Goal: Transaction & Acquisition: Purchase product/service

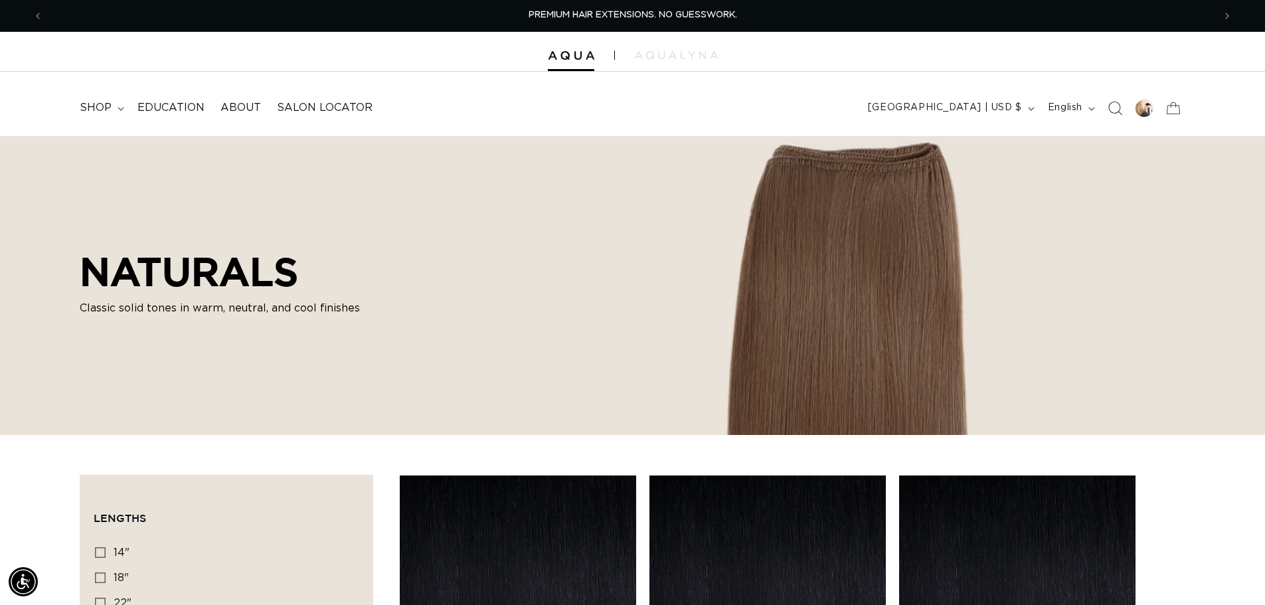
click at [1116, 102] on icon "Search" at bounding box center [1115, 108] width 14 height 14
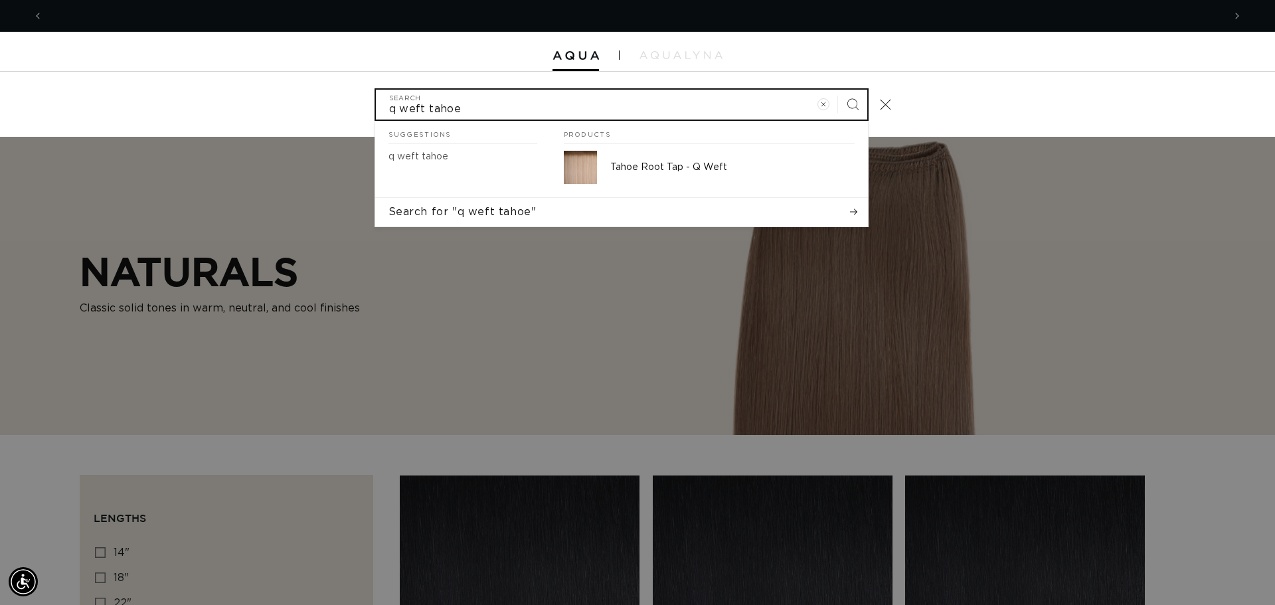
scroll to position [0, 1181]
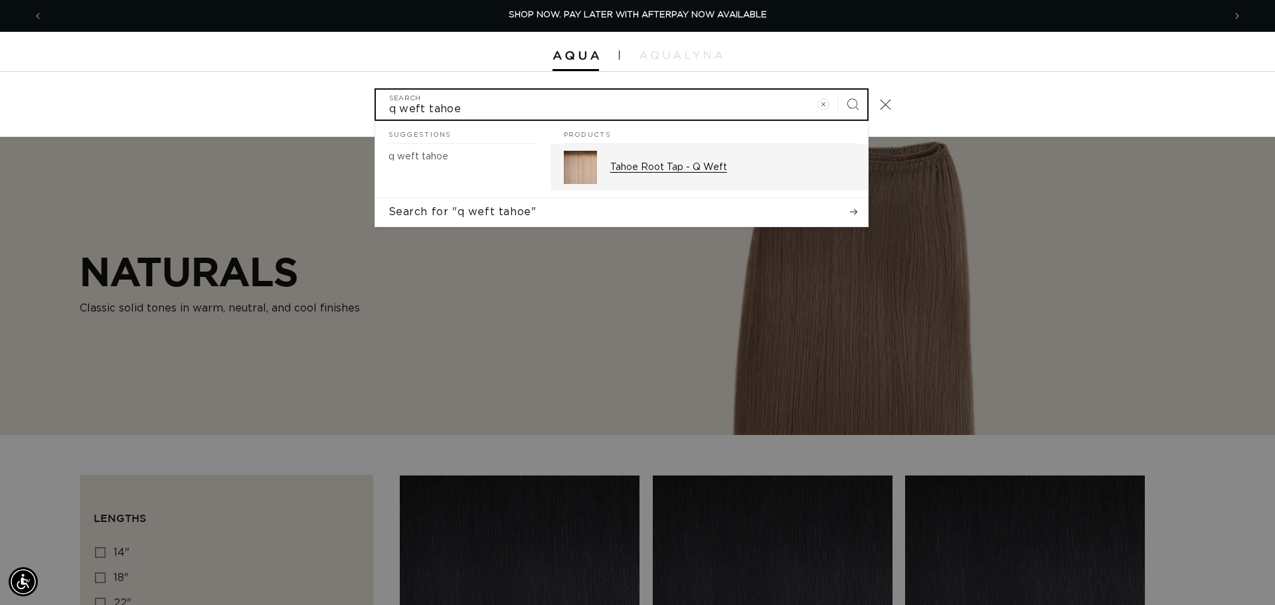
type input "q weft tahoe"
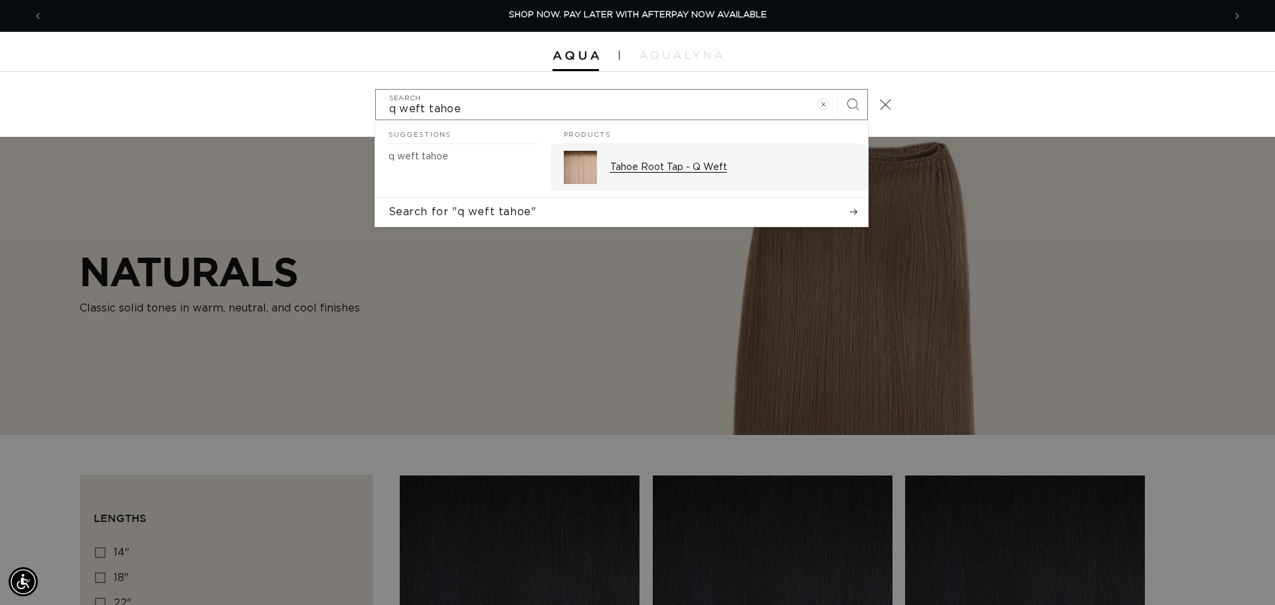
click at [655, 167] on p "Tahoe Root Tap - Q Weft" at bounding box center [732, 167] width 244 height 12
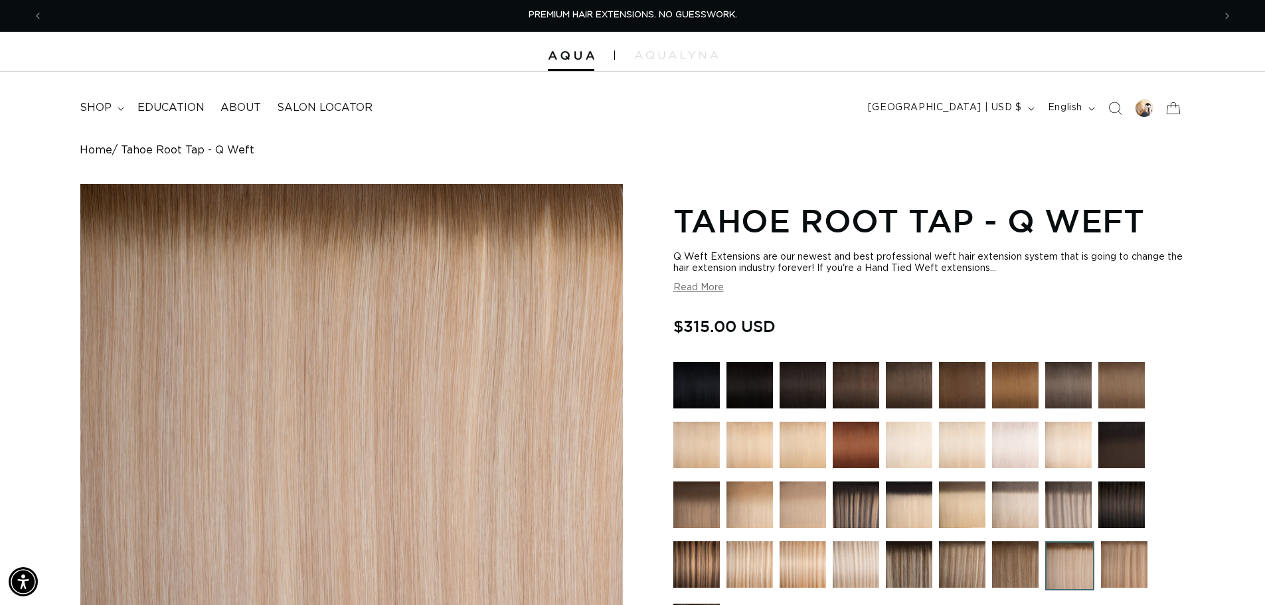
drag, startPoint x: 773, startPoint y: 102, endPoint x: 784, endPoint y: 103, distance: 11.3
click at [773, 102] on header "FEATURED Last Chance SHOP BY SYSTEM Q Weft Hand Tied Weft Machine Weft Tape In …" at bounding box center [632, 104] width 1265 height 64
click at [1119, 109] on icon "Search" at bounding box center [1115, 108] width 14 height 14
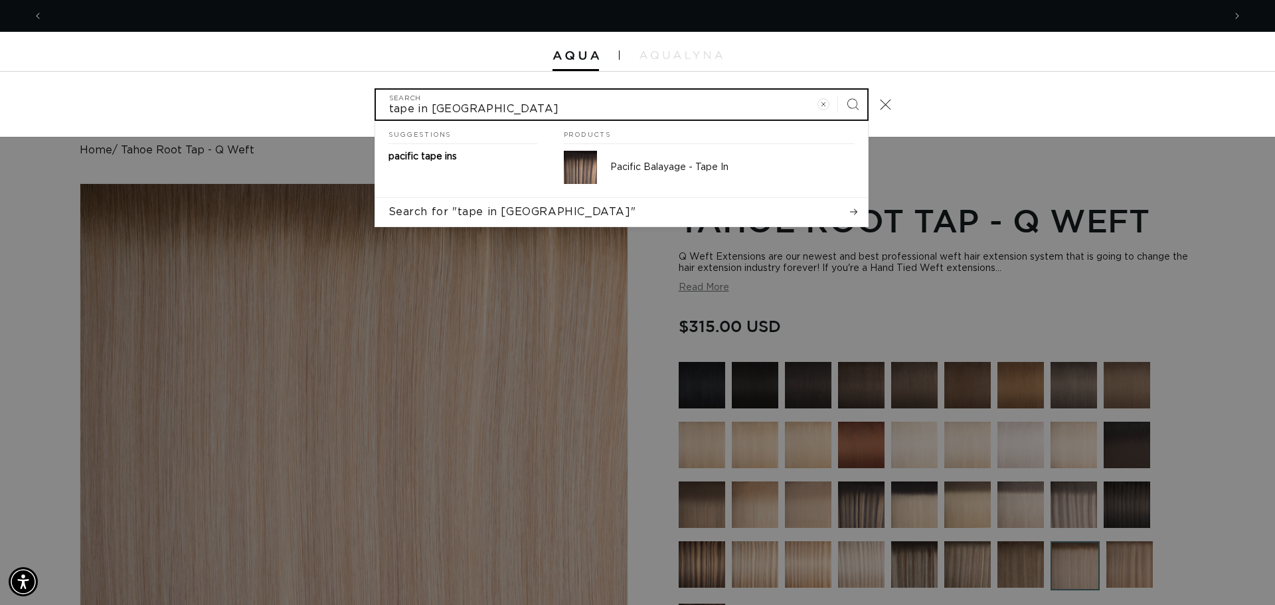
scroll to position [0, 2362]
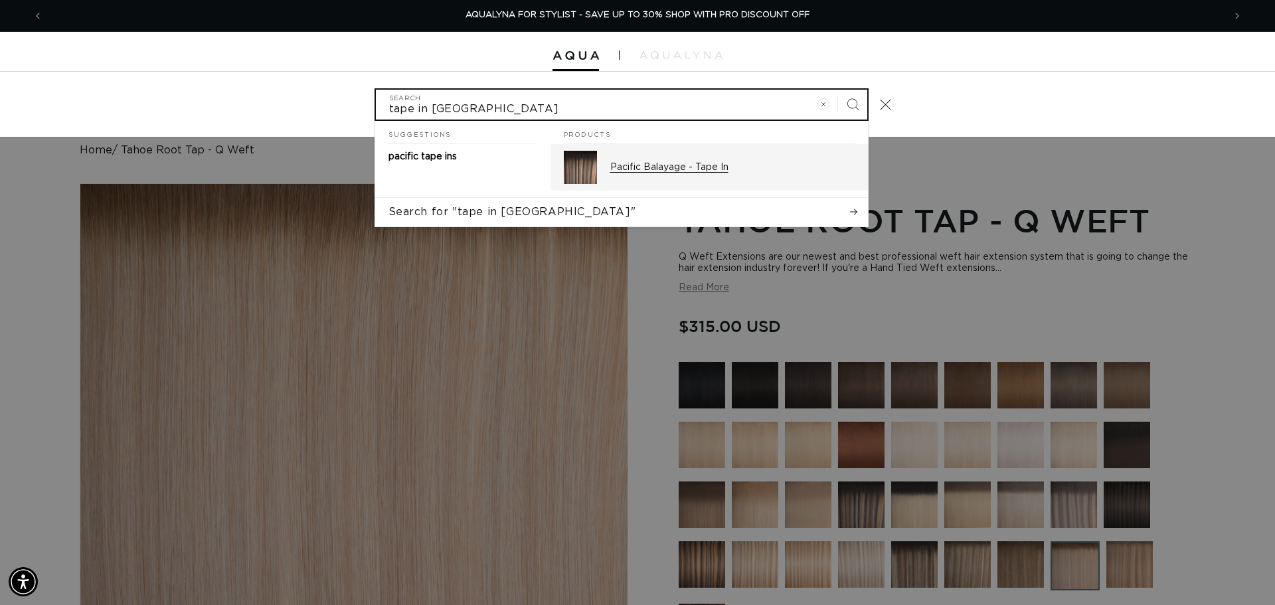
type input "tape in pacific"
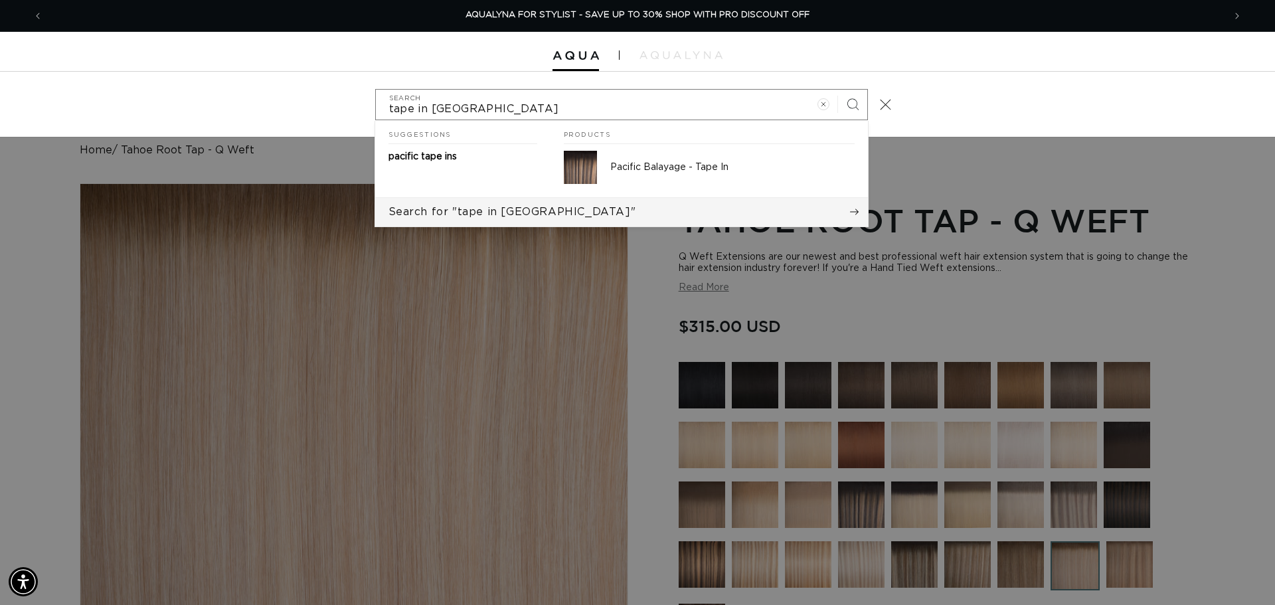
drag, startPoint x: 590, startPoint y: 169, endPoint x: 606, endPoint y: 207, distance: 41.9
click at [590, 169] on img "Search" at bounding box center [580, 167] width 33 height 33
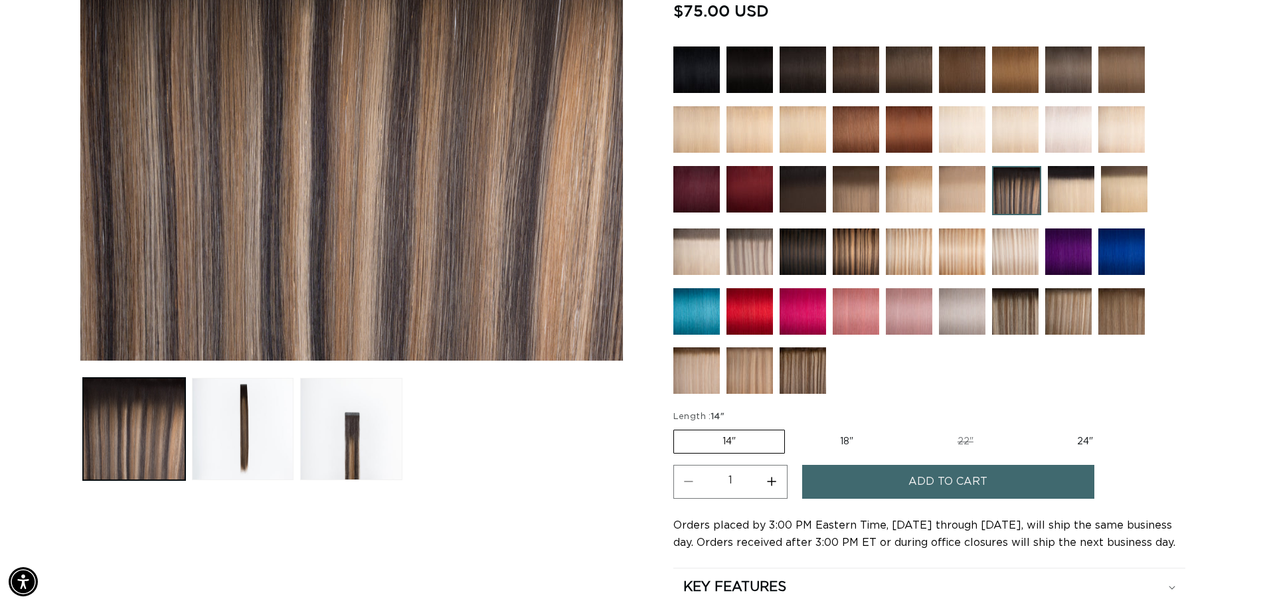
scroll to position [0, 2342]
click at [1080, 440] on label "24" Variant sold out or unavailable" at bounding box center [1085, 441] width 113 height 23
click at [1029, 428] on input "24" Variant sold out or unavailable" at bounding box center [1029, 427] width 1 height 1
radio input "true"
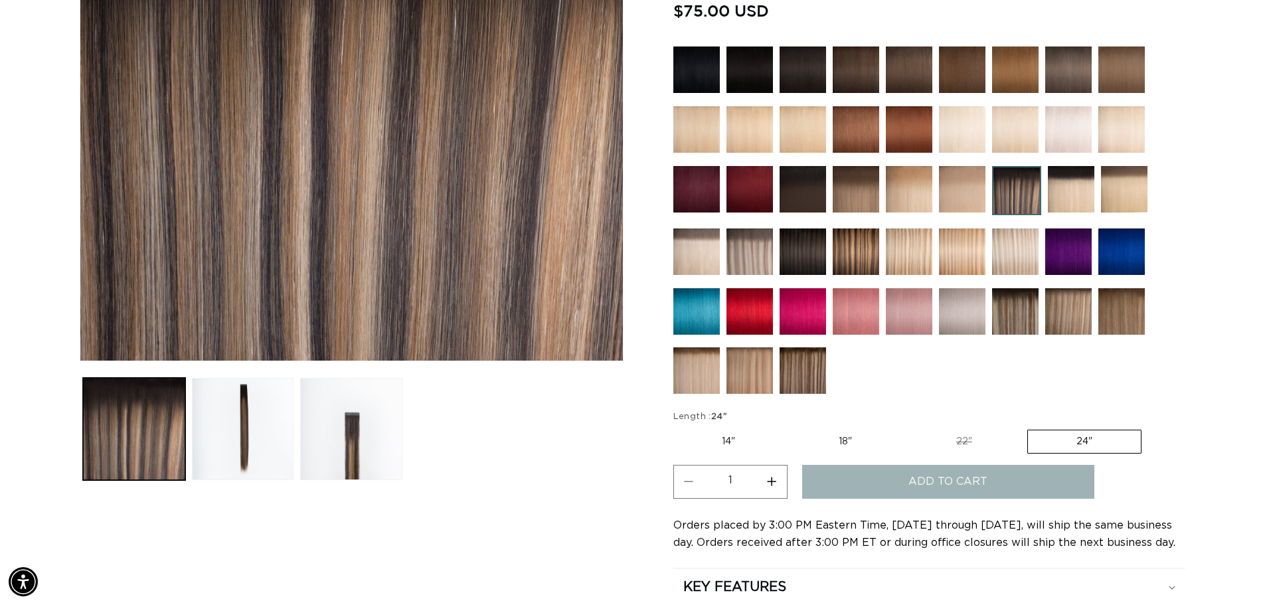
scroll to position [0, 0]
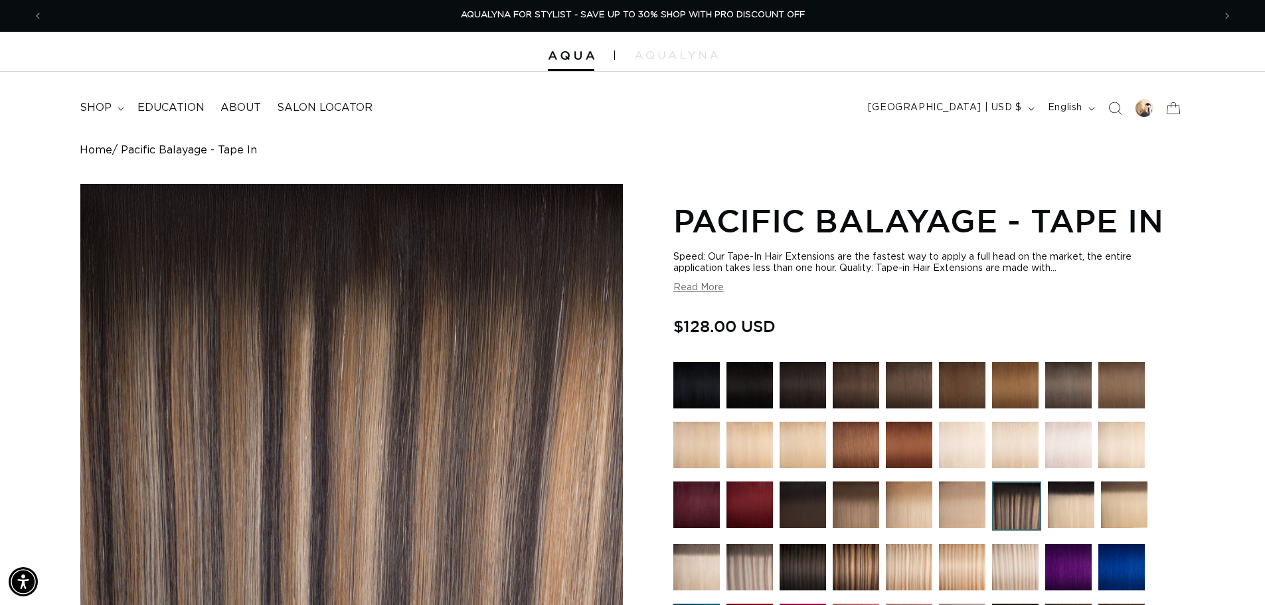
click at [1118, 102] on icon "Search" at bounding box center [1114, 108] width 13 height 13
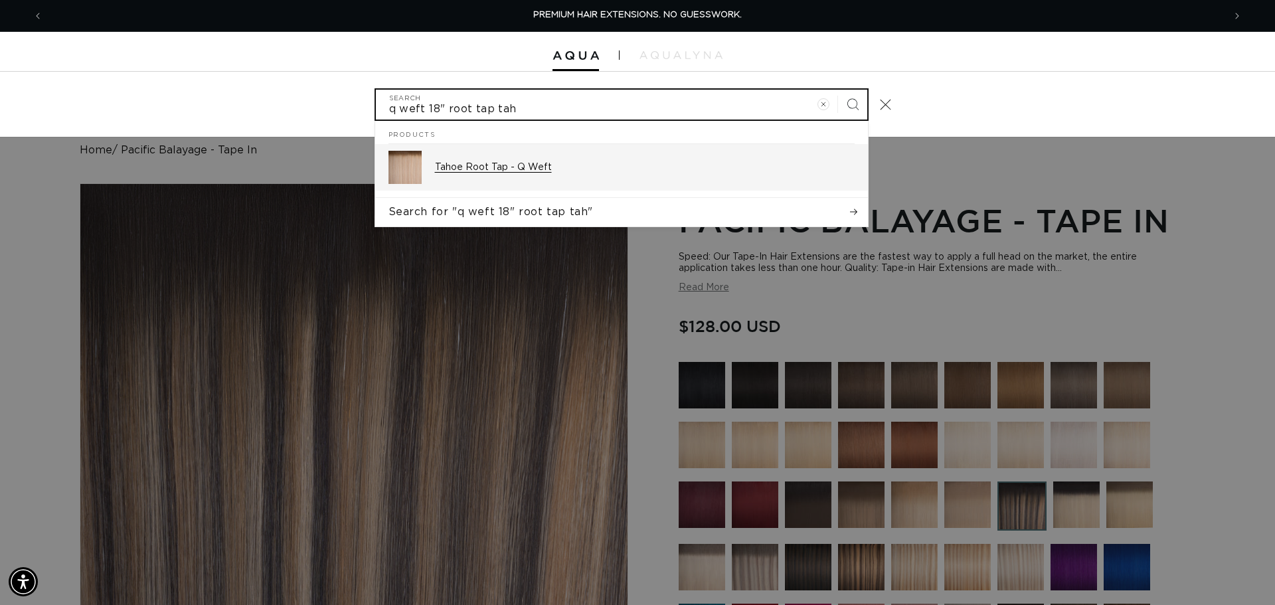
type input "q weft 18" root tap tah"
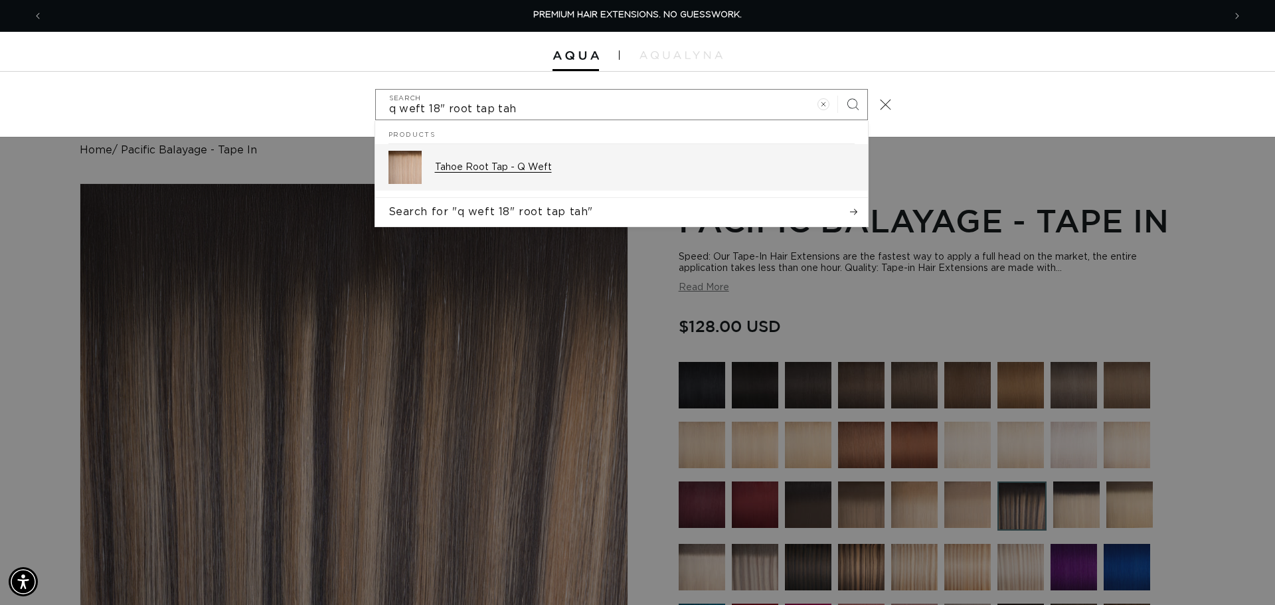
click at [479, 161] on div "Tahoe Root Tap - Q Weft" at bounding box center [645, 167] width 420 height 33
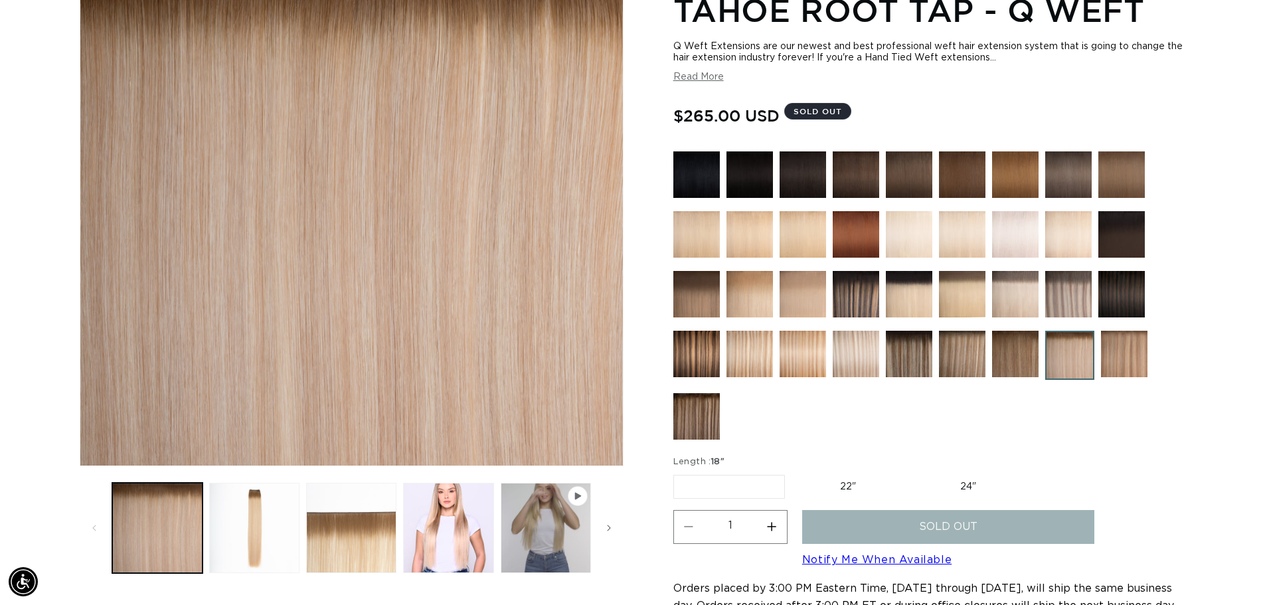
scroll to position [0, 2342]
click at [845, 490] on label "22" Variant sold out or unavailable" at bounding box center [848, 486] width 113 height 23
click at [792, 473] on input "22" Variant sold out or unavailable" at bounding box center [792, 472] width 1 height 1
radio input "true"
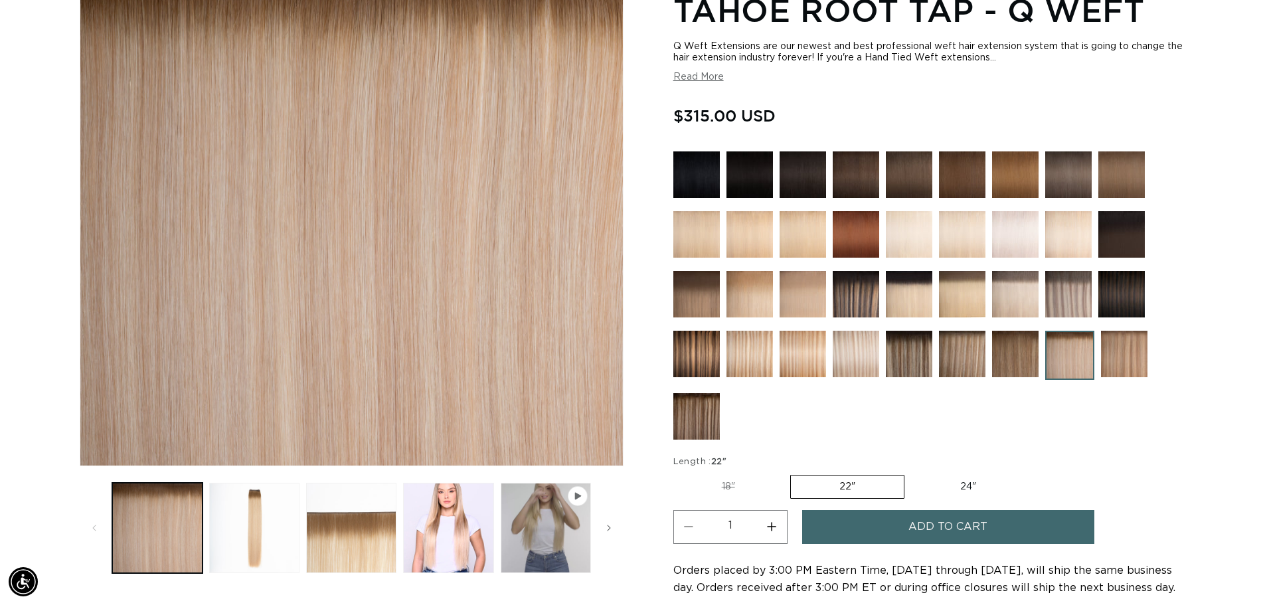
scroll to position [0, 1171]
click at [723, 488] on label "18" Variant sold out or unavailable" at bounding box center [728, 486] width 110 height 23
click at [677, 473] on input "18" Variant sold out or unavailable" at bounding box center [677, 472] width 1 height 1
radio input "true"
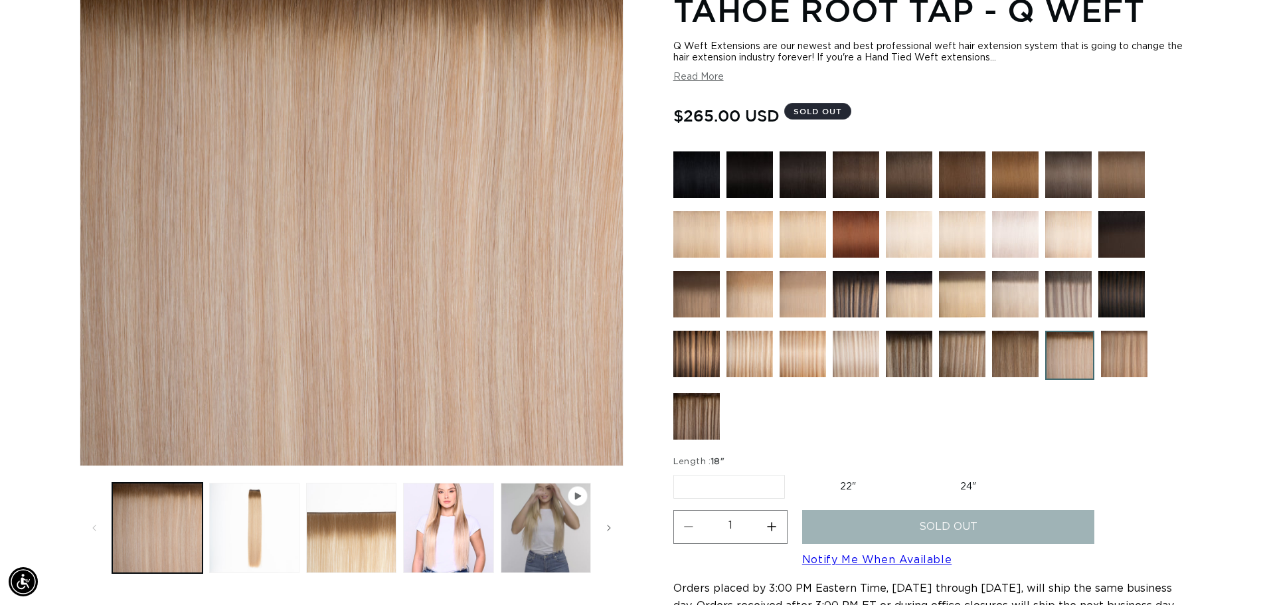
scroll to position [0, 2342]
click at [774, 444] on div at bounding box center [929, 298] width 512 height 294
click at [814, 422] on div at bounding box center [929, 298] width 512 height 294
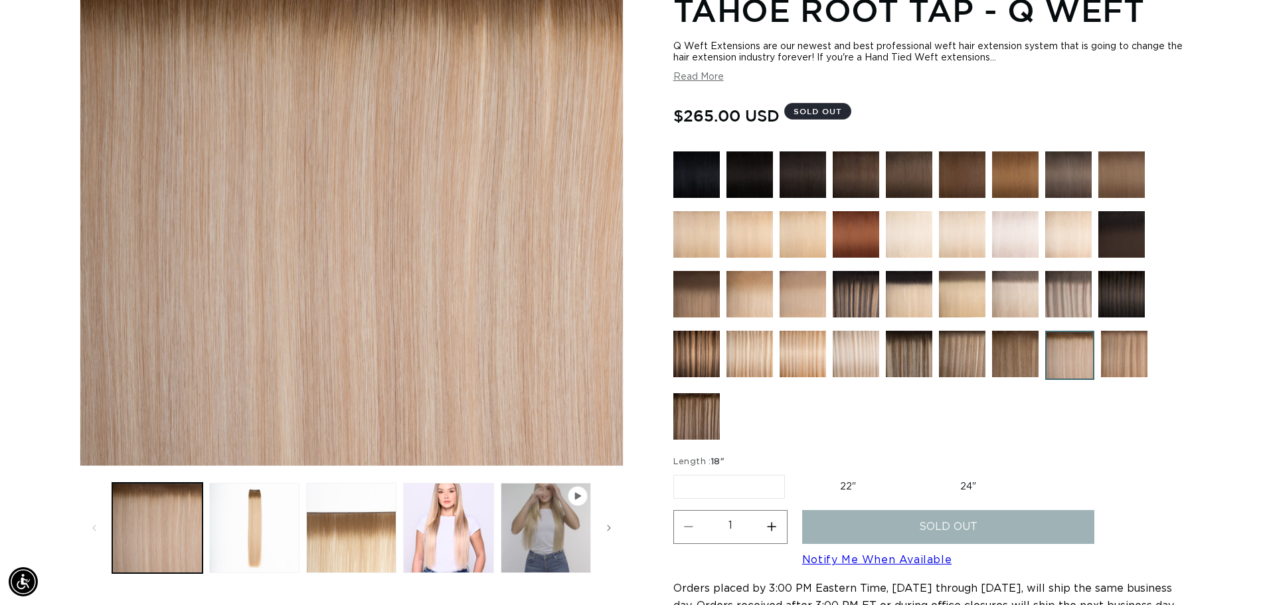
click at [836, 492] on label "22" Variant sold out or unavailable" at bounding box center [848, 486] width 113 height 23
click at [792, 473] on input "22" Variant sold out or unavailable" at bounding box center [792, 472] width 1 height 1
radio input "true"
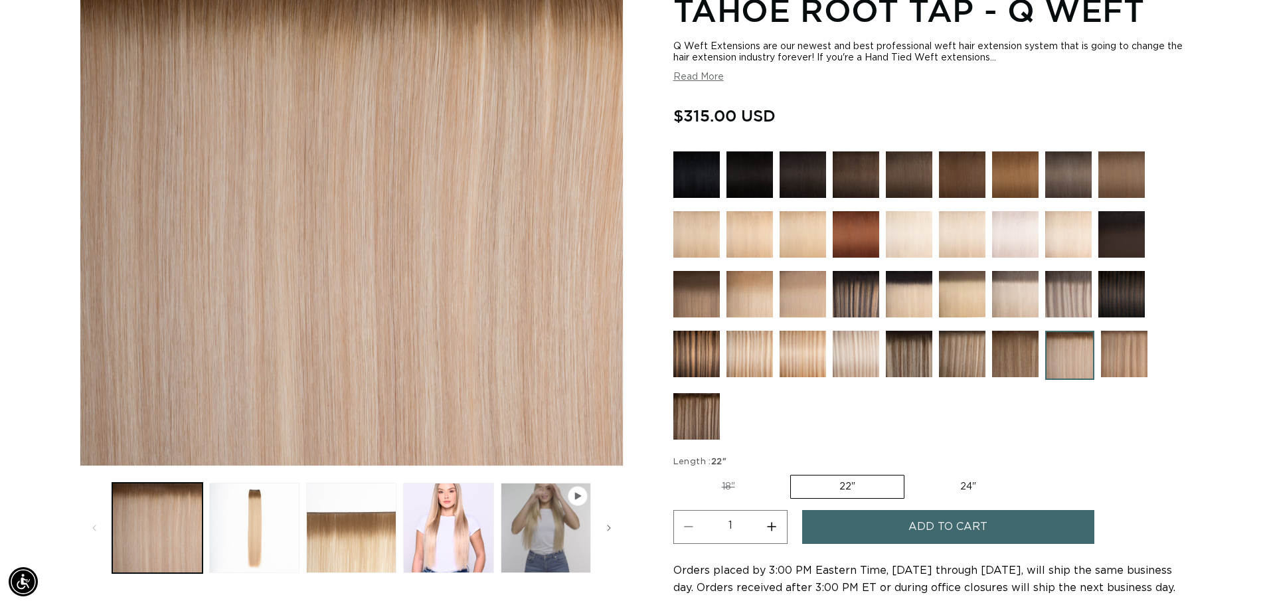
scroll to position [0, 1171]
